Goal: Task Accomplishment & Management: Complete application form

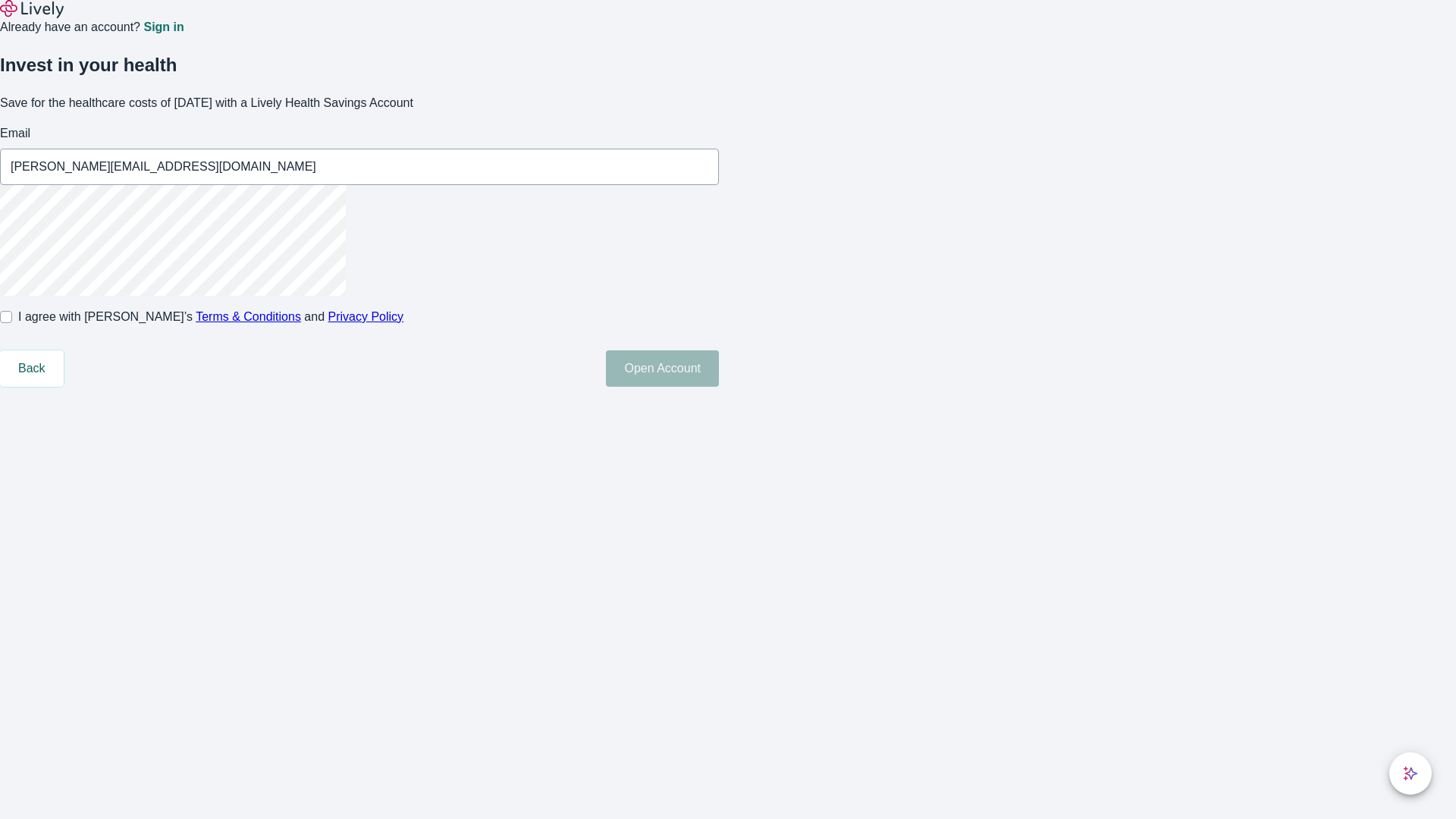
click at [12, 323] on input "I agree with Lively’s Terms & Conditions and Privacy Policy" at bounding box center [6, 316] width 12 height 12
checkbox input "true"
click at [719, 387] on button "Open Account" at bounding box center [663, 369] width 113 height 37
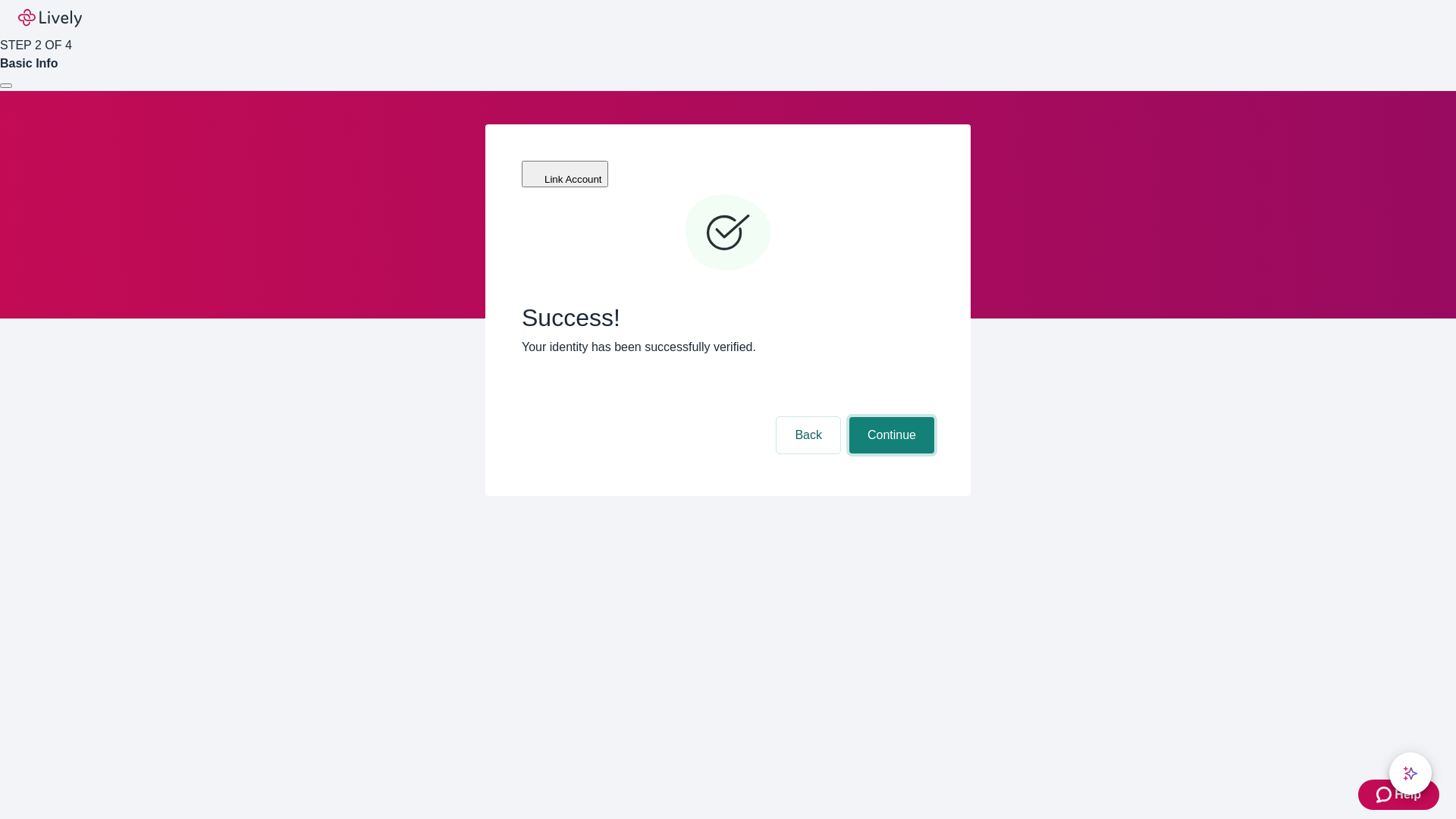
click at [890, 417] on button "Continue" at bounding box center [891, 436] width 85 height 37
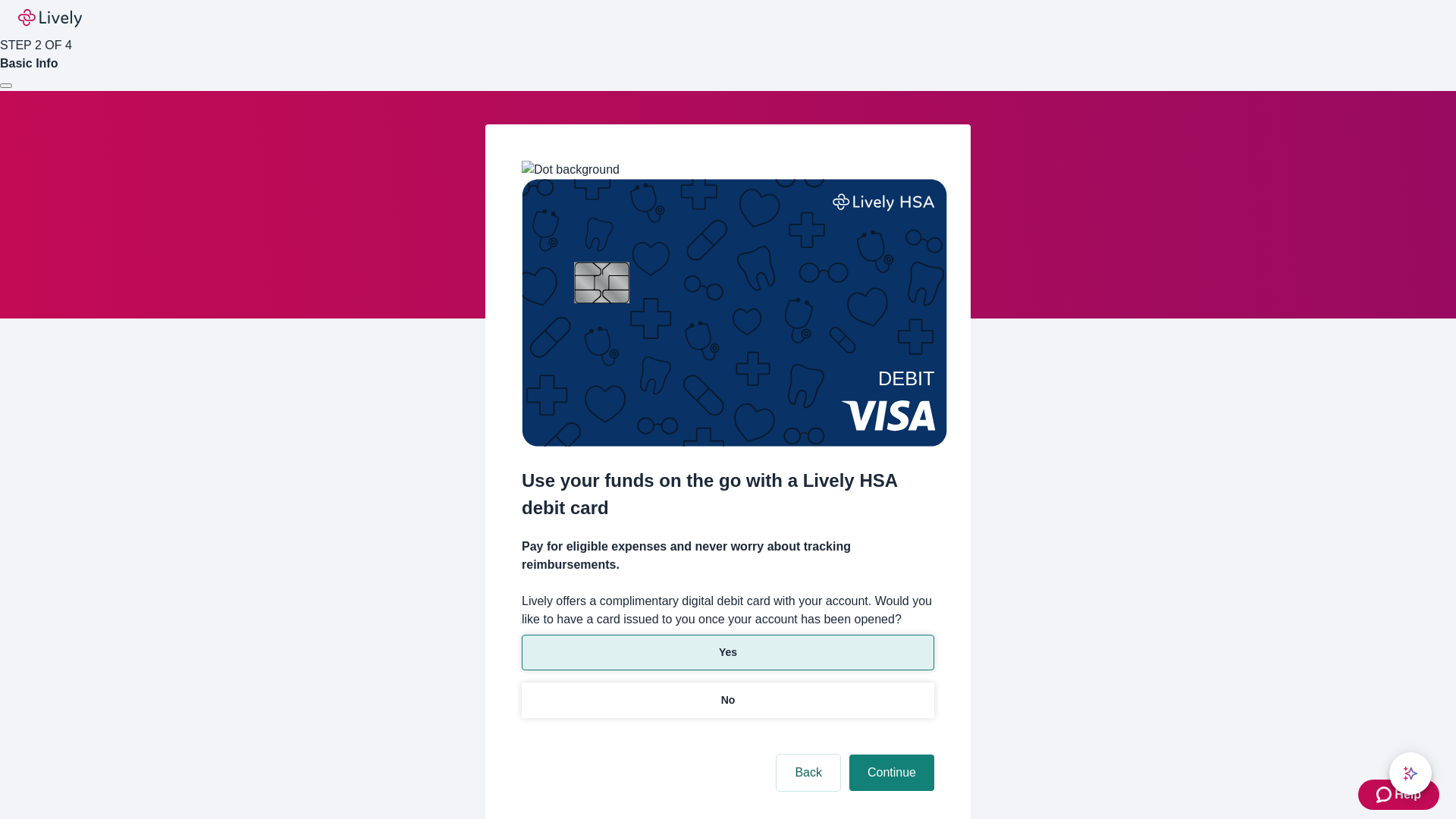
click at [727, 645] on p "Yes" at bounding box center [728, 652] width 18 height 16
click at [890, 754] on button "Continue" at bounding box center [891, 773] width 85 height 37
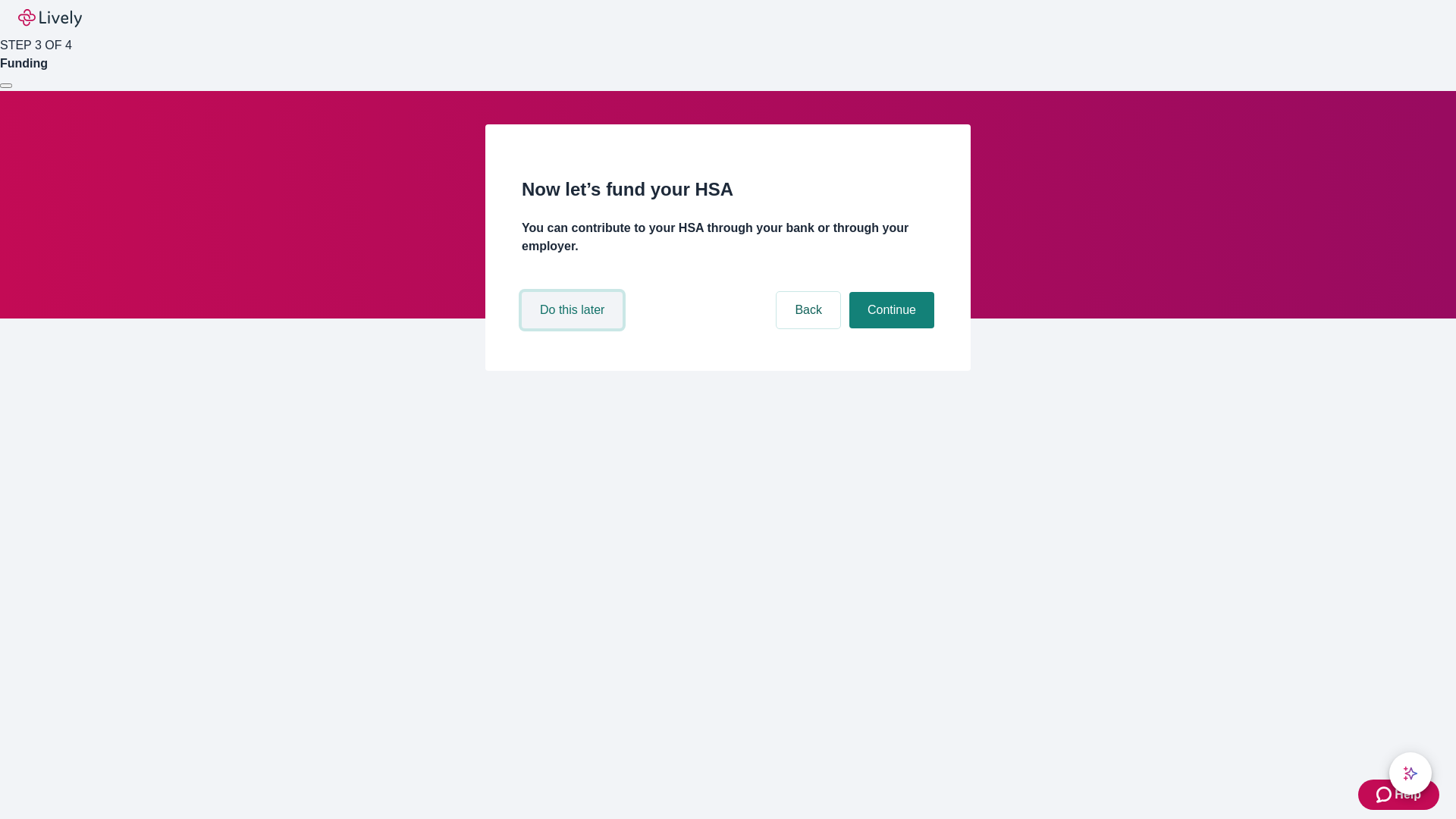
click at [574, 328] on button "Do this later" at bounding box center [572, 311] width 101 height 37
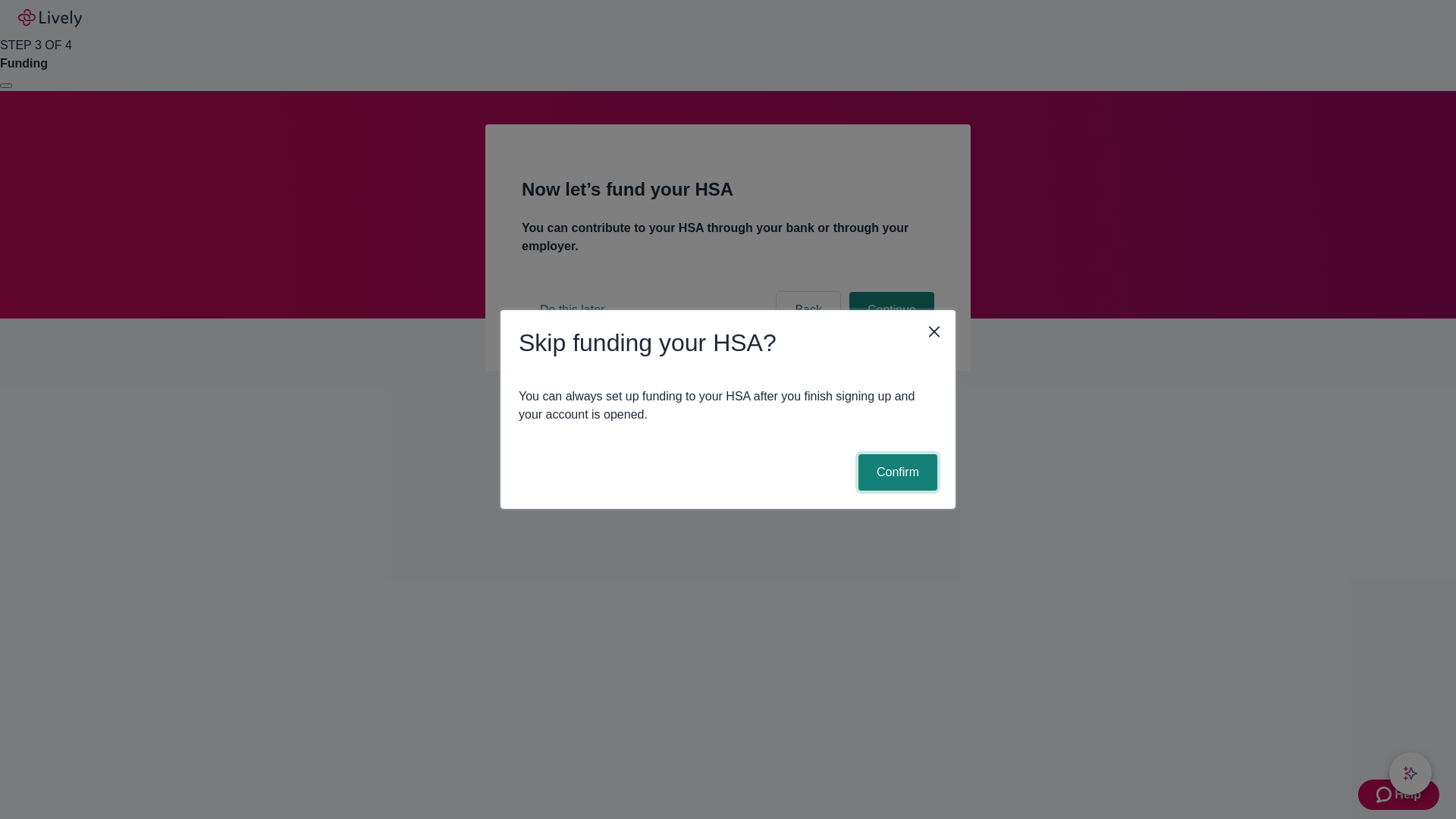
click at [895, 472] on button "Confirm" at bounding box center [898, 472] width 79 height 37
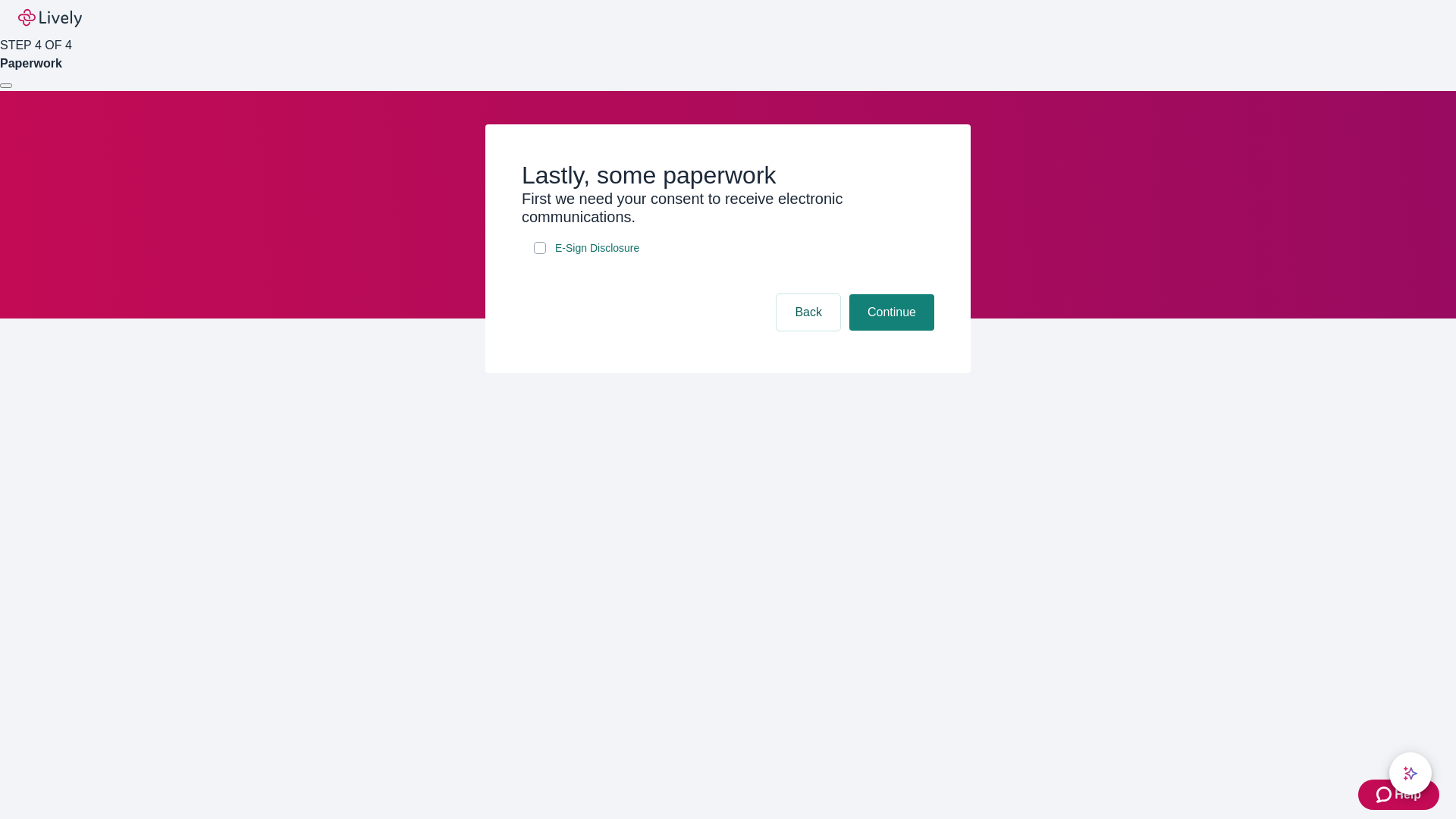
click at [540, 254] on input "E-Sign Disclosure" at bounding box center [539, 248] width 12 height 12
checkbox input "true"
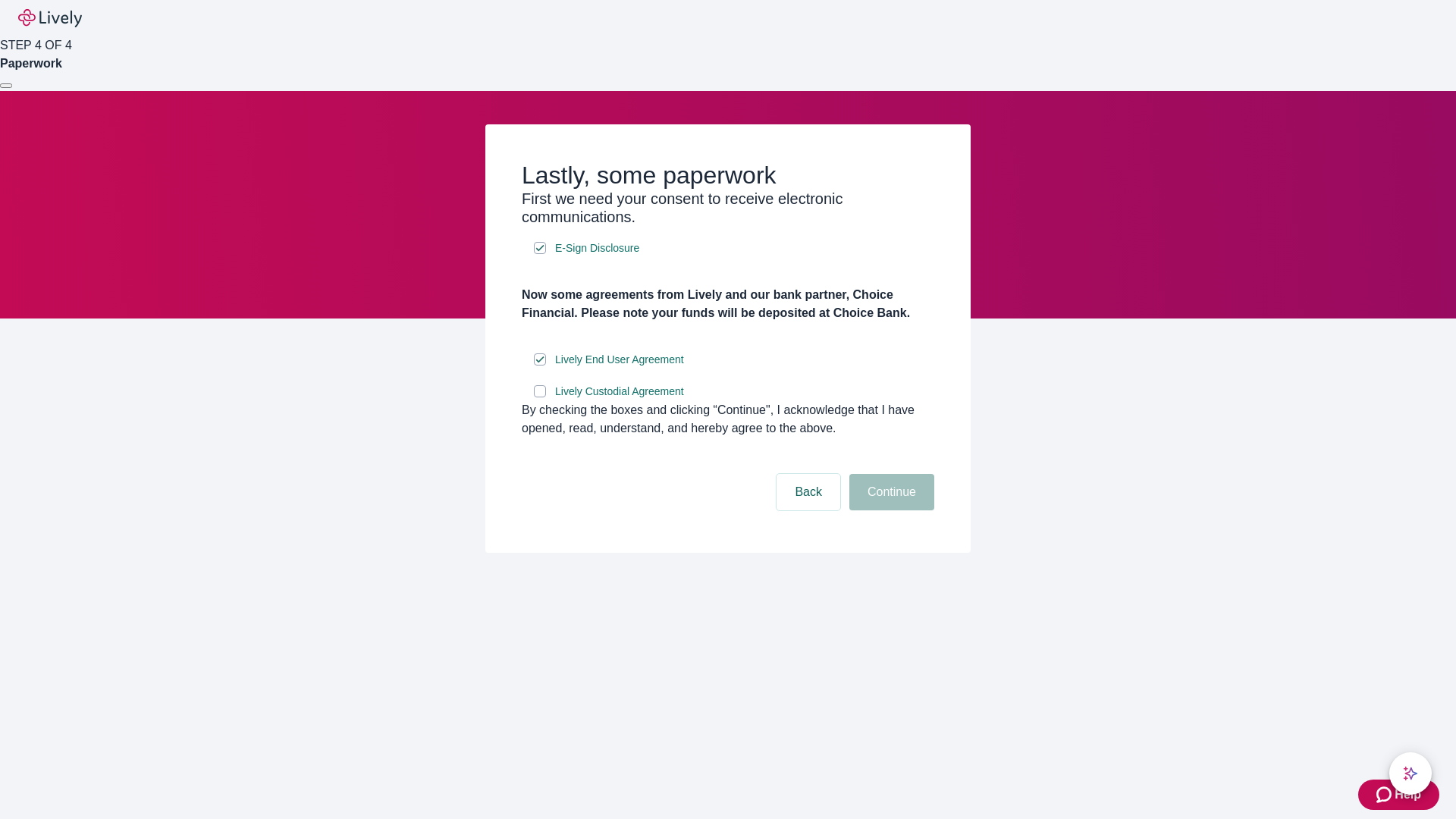
click at [540, 398] on input "Lively Custodial Agreement" at bounding box center [539, 391] width 12 height 12
checkbox input "true"
click at [890, 511] on button "Continue" at bounding box center [891, 492] width 85 height 37
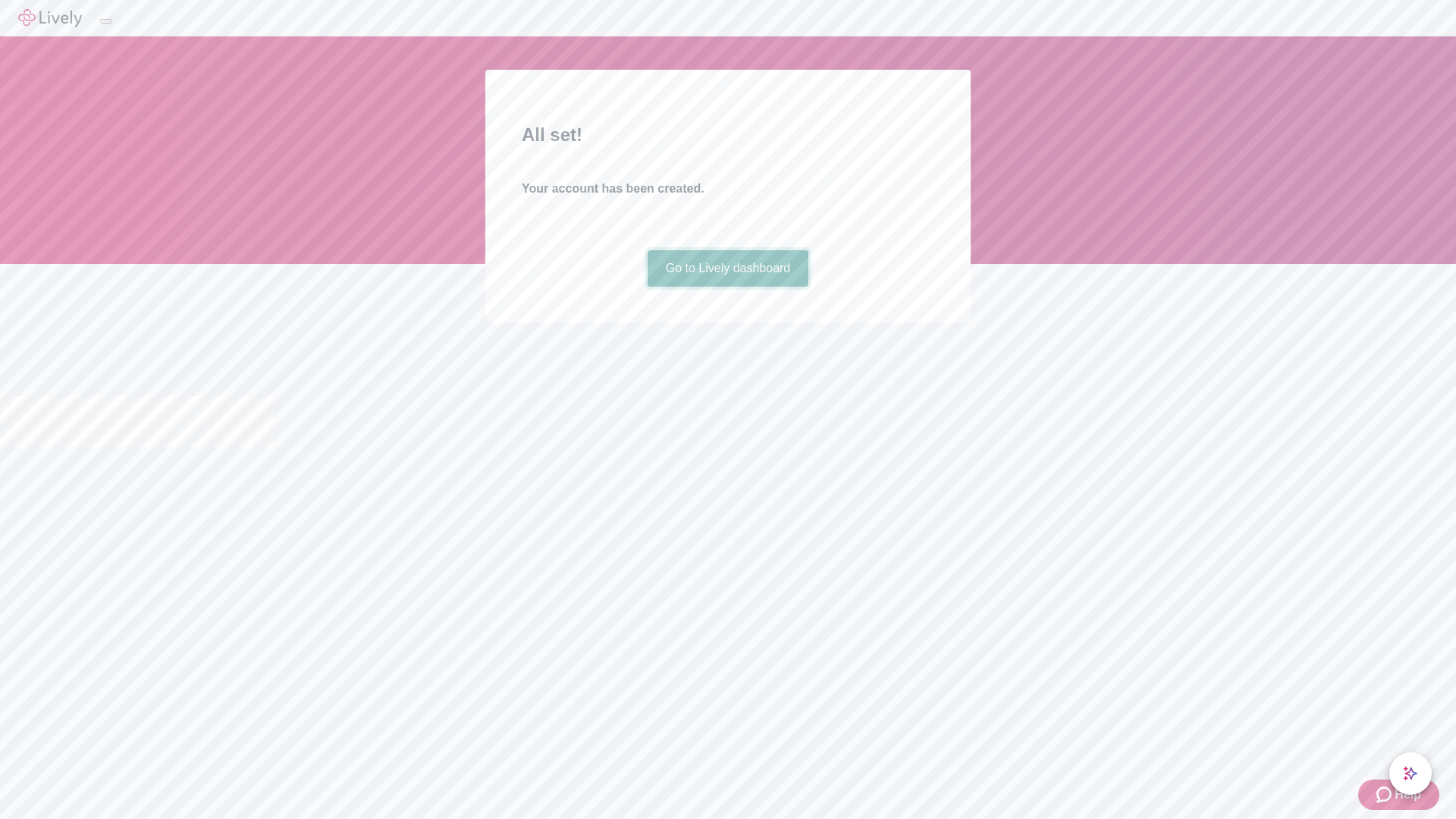
click at [727, 287] on link "Go to Lively dashboard" at bounding box center [728, 268] width 162 height 37
